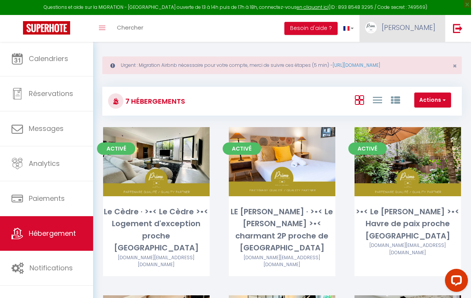
click at [430, 31] on span "[PERSON_NAME]" at bounding box center [409, 28] width 54 height 10
click at [410, 56] on link "Paramètres" at bounding box center [414, 53] width 57 height 13
select select "fr"
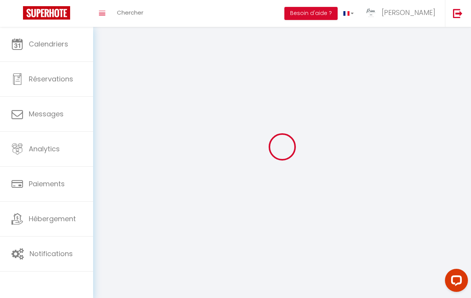
type input "[PERSON_NAME]"
type input "Hiault"
type input "0675089627"
type input "[STREET_ADDRESS][PERSON_NAME]"
type input "75018"
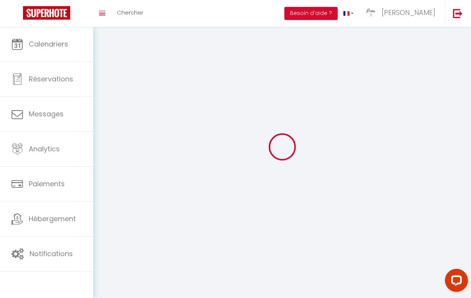
type input "[GEOGRAPHIC_DATA]"
type input "ZSRwqLFRBHmgSHK2q398Y6igz"
type input "MVcfBlJ4pXTNyylbQ8ZVlMVuw"
type input "[URL][DOMAIN_NAME]"
type input "ZSRwqLFRBHmgSHK2q398Y6igz"
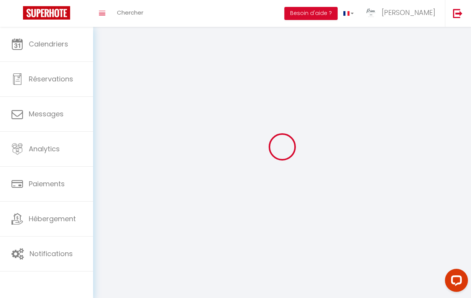
type input "MVcfBlJ4pXTNyylbQ8ZVlMVuw"
type input "[URL][DOMAIN_NAME]"
select select "1"
select select "28"
select select "fr"
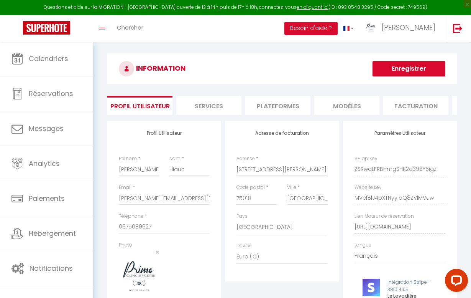
click at [283, 110] on li "Plateformes" at bounding box center [277, 105] width 65 height 19
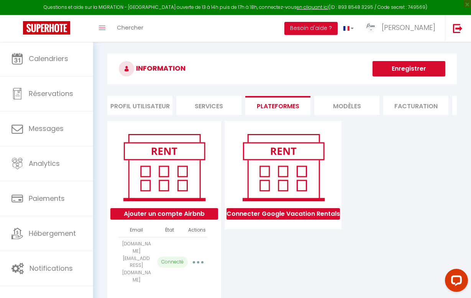
click at [197, 255] on button "button" at bounding box center [198, 262] width 20 height 15
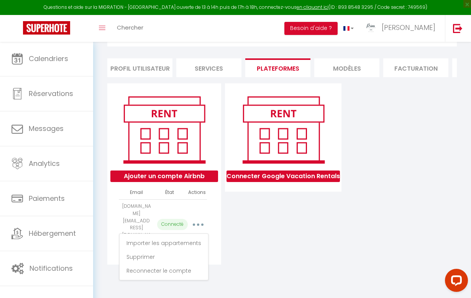
scroll to position [41, 0]
click at [176, 178] on button "Ajouter un compte Airbnb" at bounding box center [164, 176] width 108 height 12
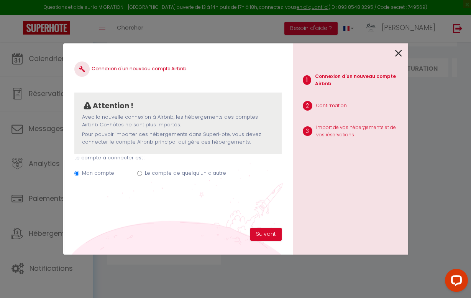
click at [139, 172] on input "Le compte de quelqu'un d'autre" at bounding box center [139, 173] width 5 height 5
radio input "true"
radio input "false"
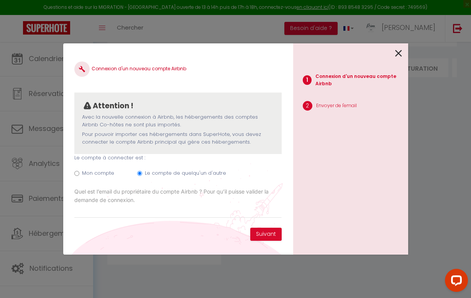
click at [401, 53] on icon at bounding box center [398, 54] width 7 height 12
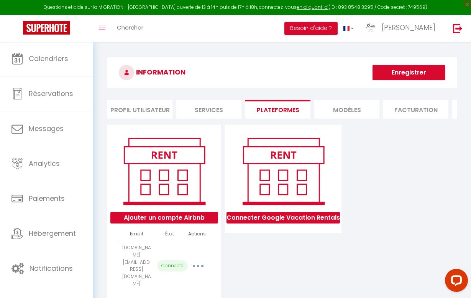
scroll to position [0, 0]
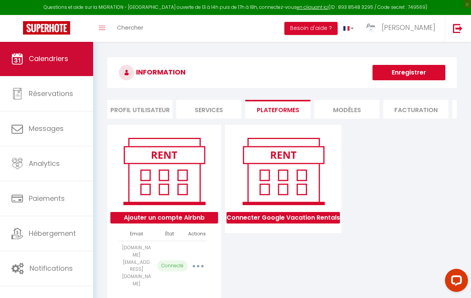
click at [35, 59] on span "Calendriers" at bounding box center [48, 59] width 39 height 10
